Goal: Task Accomplishment & Management: Use online tool/utility

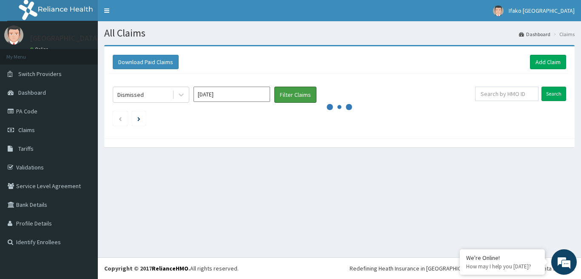
click at [289, 97] on button "Filter Claims" at bounding box center [295, 95] width 42 height 16
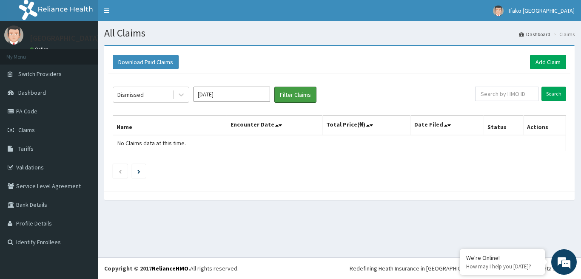
click at [289, 97] on button "Filter Claims" at bounding box center [295, 95] width 42 height 16
click at [28, 130] on span "Claims" at bounding box center [26, 130] width 17 height 8
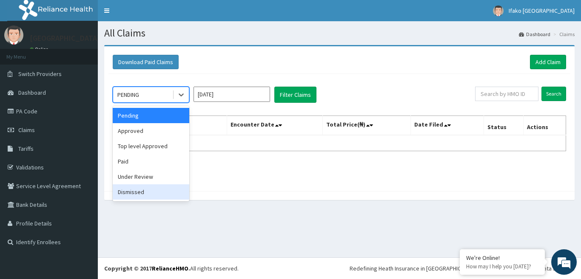
click at [146, 189] on div "Dismissed" at bounding box center [151, 191] width 76 height 15
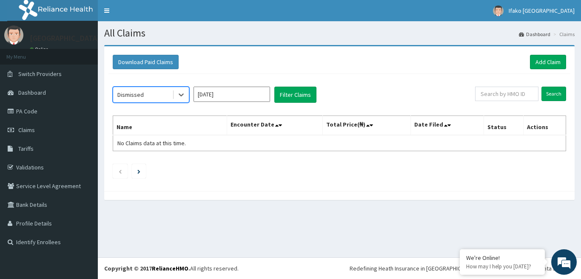
click at [233, 93] on input "[DATE]" at bounding box center [231, 94] width 76 height 15
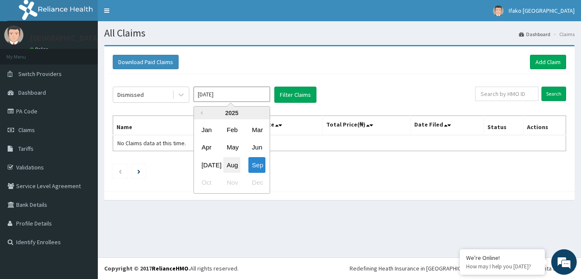
click at [235, 167] on div "Aug" at bounding box center [231, 165] width 17 height 16
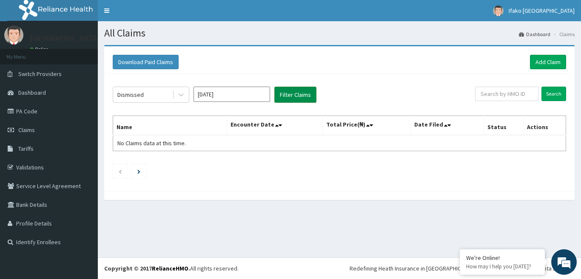
click at [280, 90] on button "Filter Claims" at bounding box center [295, 95] width 42 height 16
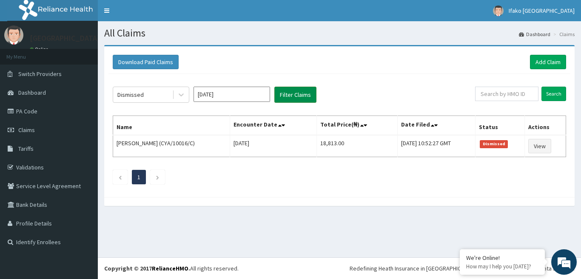
click at [285, 92] on button "Filter Claims" at bounding box center [295, 95] width 42 height 16
click at [145, 97] on div "Dismissed" at bounding box center [142, 95] width 59 height 14
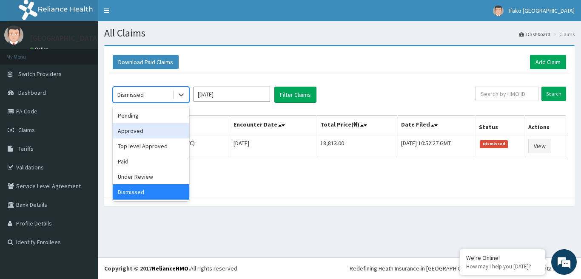
click at [149, 130] on div "Approved" at bounding box center [151, 130] width 76 height 15
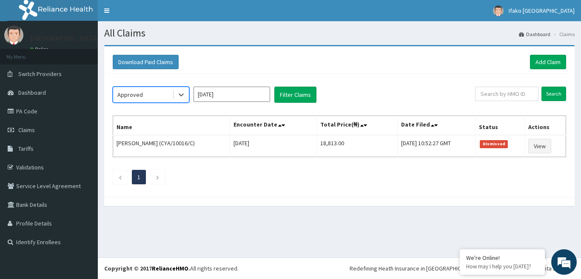
click at [244, 96] on input "[DATE]" at bounding box center [231, 94] width 76 height 15
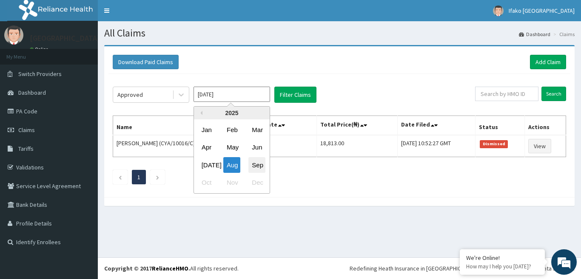
click at [252, 165] on div "Sep" at bounding box center [256, 165] width 17 height 16
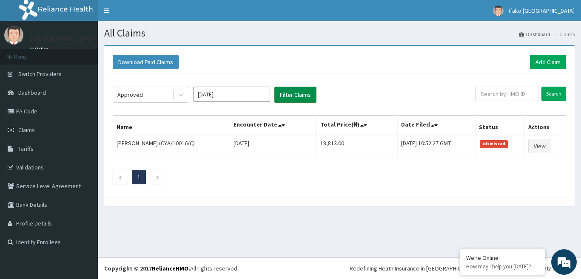
click at [291, 89] on button "Filter Claims" at bounding box center [295, 95] width 42 height 16
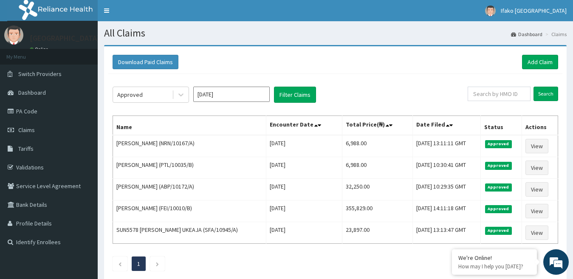
click at [167, 86] on div "Approved Sep 2025 Filter Claims Search Name Encounter Date Total Price(₦) Date …" at bounding box center [335, 177] width 454 height 206
click at [167, 99] on div "Approved" at bounding box center [142, 95] width 59 height 14
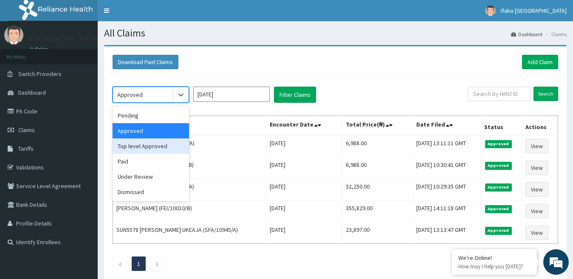
click at [158, 145] on div "Top level Approved" at bounding box center [151, 146] width 76 height 15
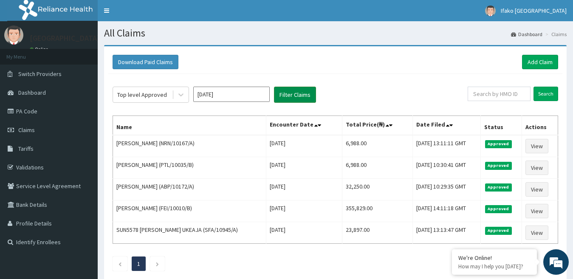
click at [281, 99] on button "Filter Claims" at bounding box center [295, 95] width 42 height 16
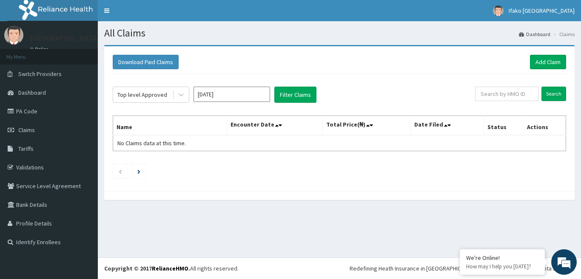
click at [221, 89] on input "[DATE]" at bounding box center [231, 94] width 76 height 15
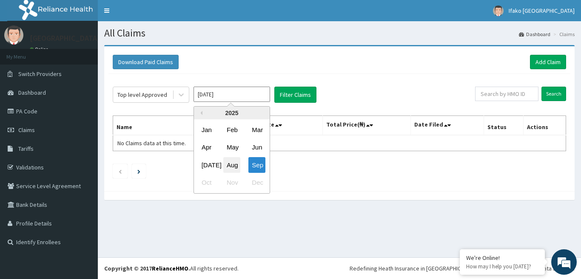
click at [230, 162] on div "Aug" at bounding box center [231, 165] width 17 height 16
type input "[DATE]"
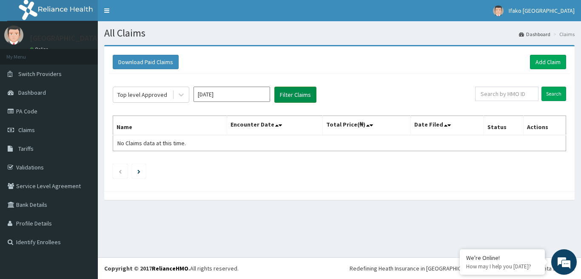
click at [293, 91] on button "Filter Claims" at bounding box center [295, 95] width 42 height 16
click at [159, 94] on div "Top level Approved" at bounding box center [142, 95] width 50 height 8
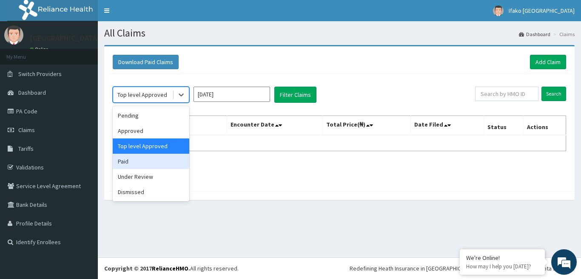
click at [163, 159] on div "Paid" at bounding box center [151, 161] width 76 height 15
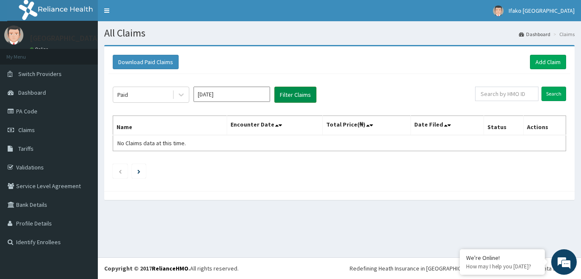
click at [284, 90] on button "Filter Claims" at bounding box center [295, 95] width 42 height 16
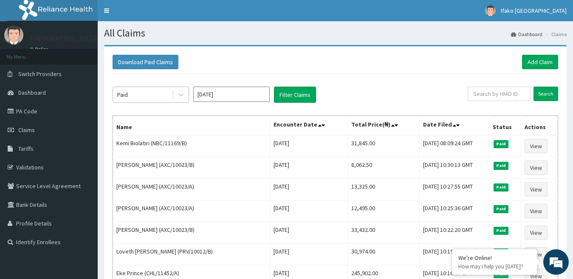
click at [151, 94] on div "Paid" at bounding box center [142, 95] width 59 height 14
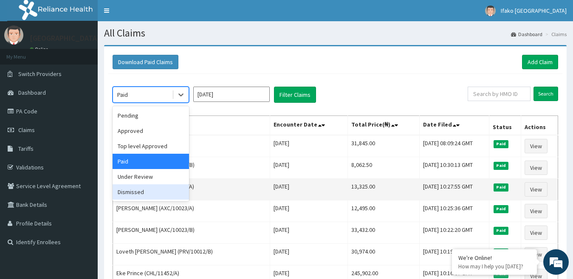
click at [160, 179] on div "Under Review" at bounding box center [151, 176] width 76 height 15
click at [160, 179] on td "Olatunji Lukmon (AXC/10023/A)" at bounding box center [191, 190] width 157 height 22
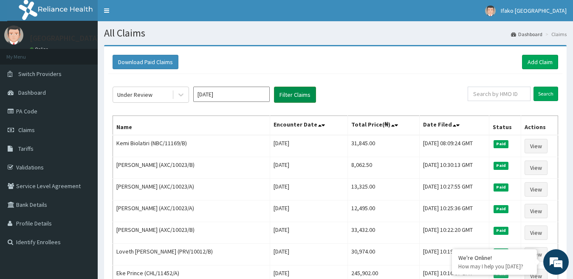
click at [297, 95] on button "Filter Claims" at bounding box center [295, 95] width 42 height 16
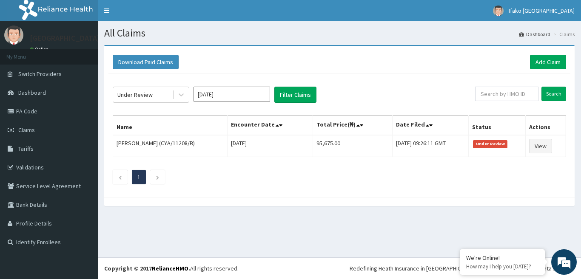
click at [285, 178] on ul "1" at bounding box center [339, 177] width 453 height 14
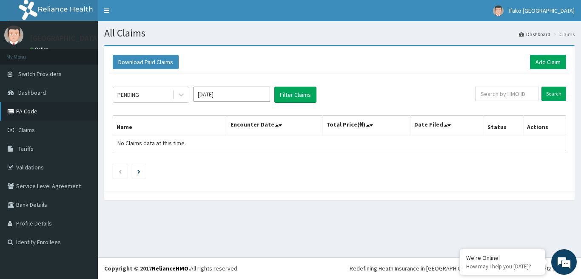
click at [42, 112] on link "PA Code" at bounding box center [49, 111] width 98 height 19
click at [146, 94] on div "PENDING" at bounding box center [142, 95] width 59 height 14
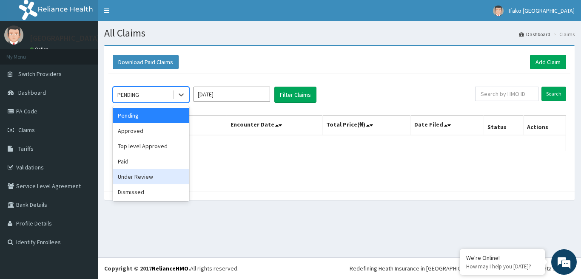
click at [157, 176] on div "Under Review" at bounding box center [151, 176] width 76 height 15
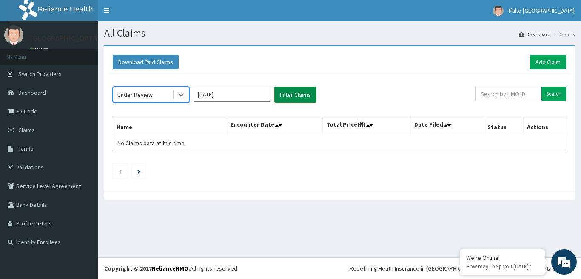
click at [288, 91] on button "Filter Claims" at bounding box center [295, 95] width 42 height 16
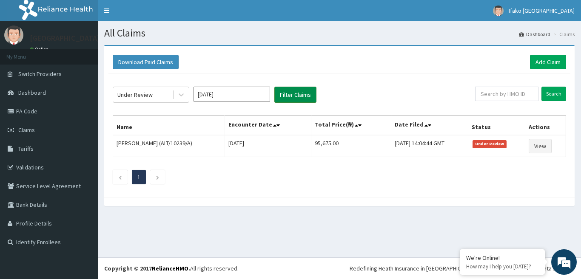
click at [290, 91] on button "Filter Claims" at bounding box center [295, 95] width 42 height 16
click at [167, 96] on div "Under Review" at bounding box center [142, 95] width 59 height 14
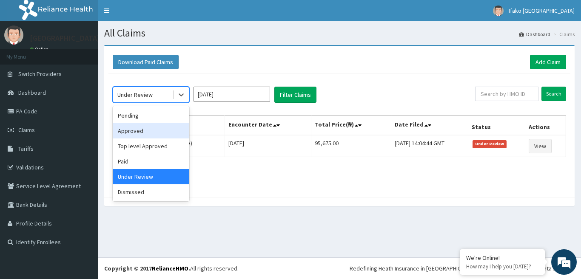
click at [146, 134] on div "Approved" at bounding box center [151, 130] width 76 height 15
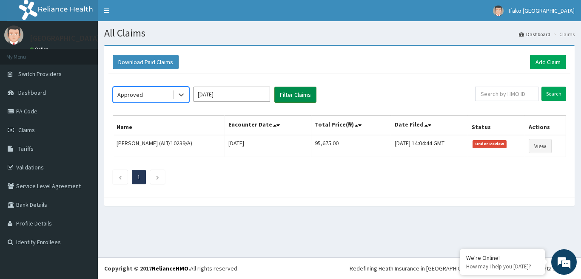
click at [297, 98] on button "Filter Claims" at bounding box center [295, 95] width 42 height 16
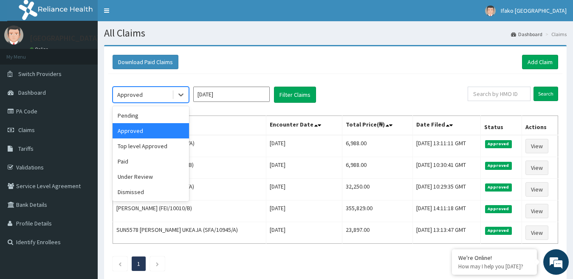
click at [156, 95] on div "Approved" at bounding box center [142, 95] width 59 height 14
click at [156, 118] on div "Pending" at bounding box center [151, 115] width 76 height 15
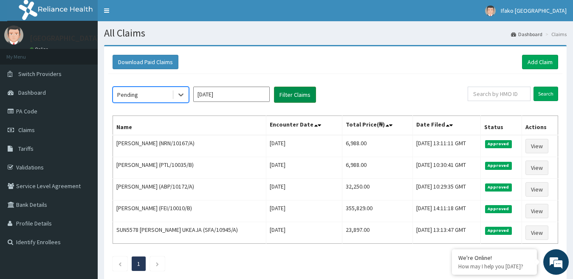
click at [275, 99] on button "Filter Claims" at bounding box center [295, 95] width 42 height 16
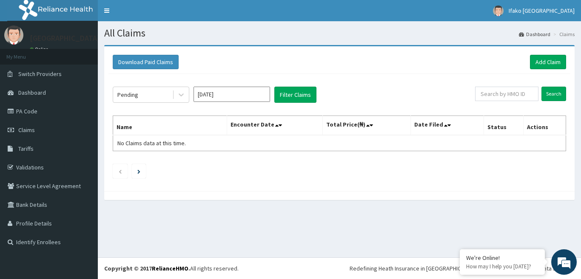
click at [217, 96] on input "[DATE]" at bounding box center [231, 94] width 76 height 15
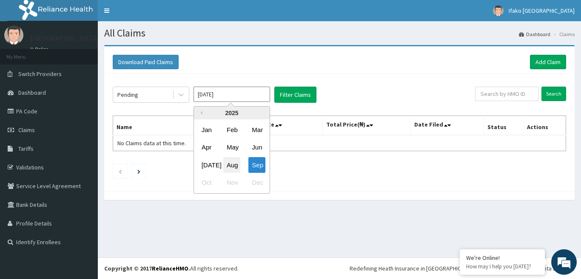
click at [236, 164] on div "Aug" at bounding box center [231, 165] width 17 height 16
click at [236, 164] on ul at bounding box center [339, 171] width 453 height 14
type input "Aug 2025"
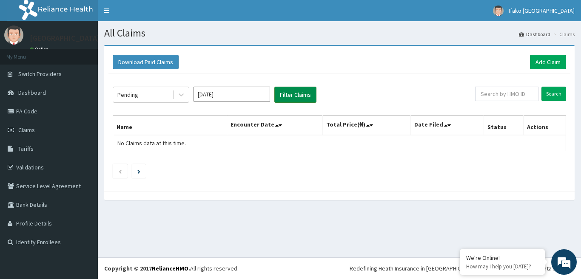
click at [276, 89] on button "Filter Claims" at bounding box center [295, 95] width 42 height 16
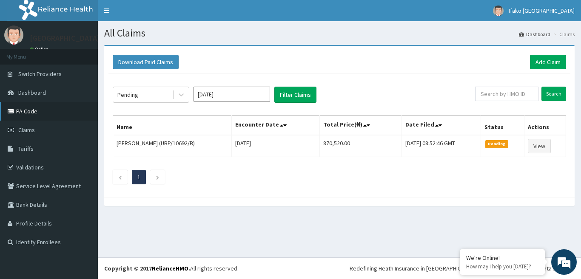
click at [38, 107] on link "PA Code" at bounding box center [49, 111] width 98 height 19
